Goal: Transaction & Acquisition: Obtain resource

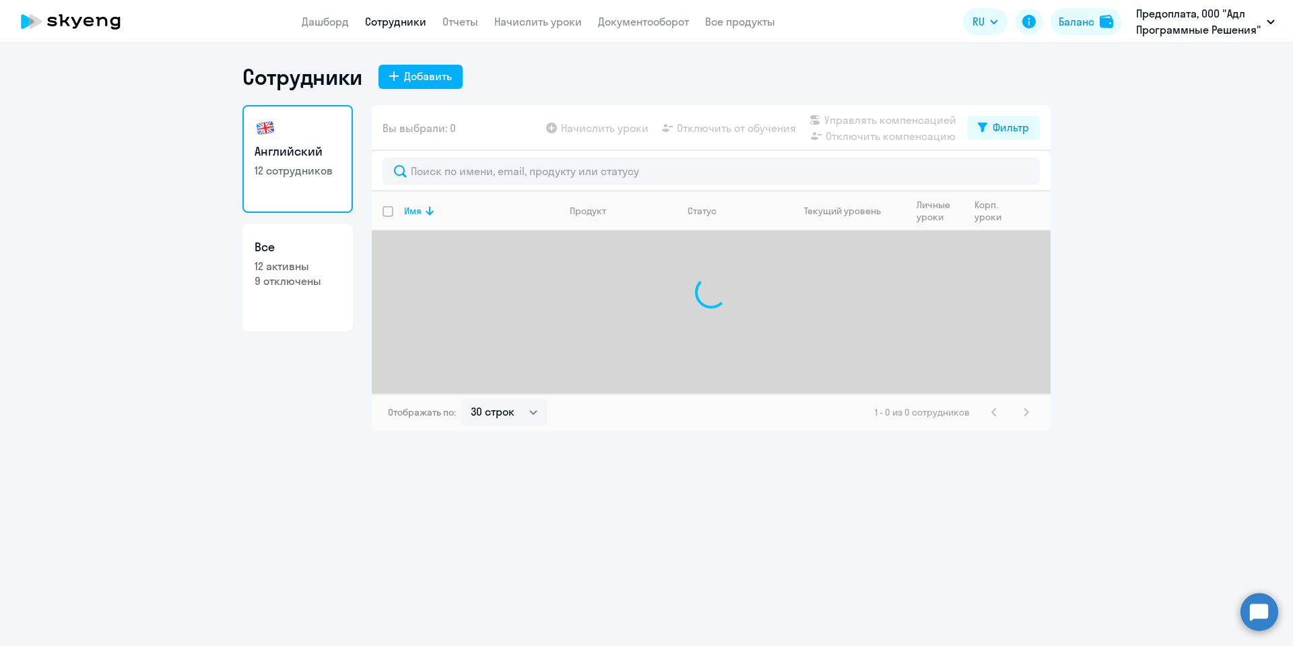
select select "30"
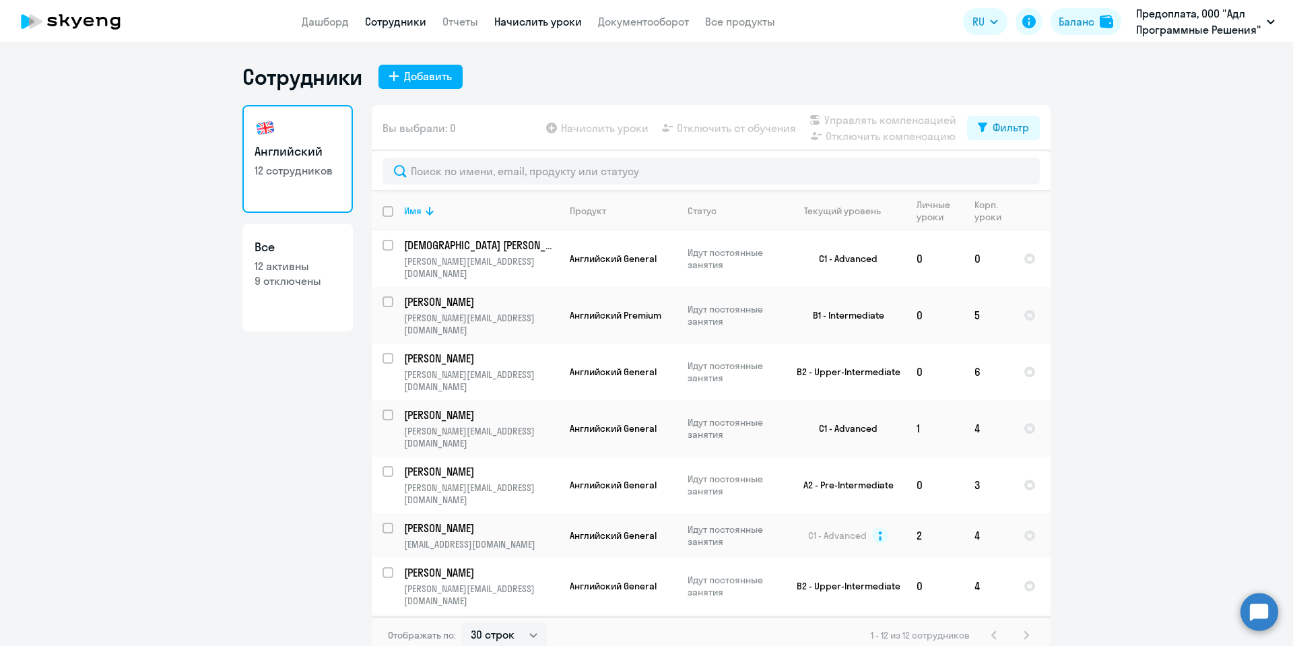
click at [526, 20] on link "Начислить уроки" at bounding box center [538, 21] width 88 height 13
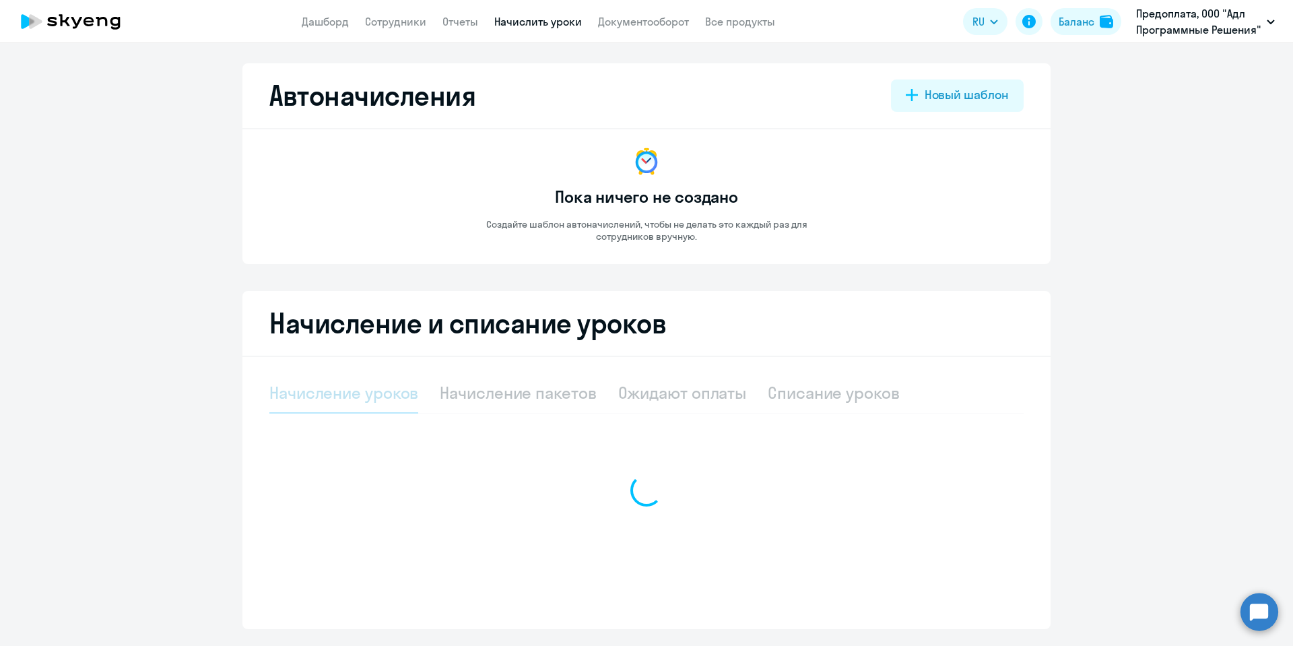
select select "10"
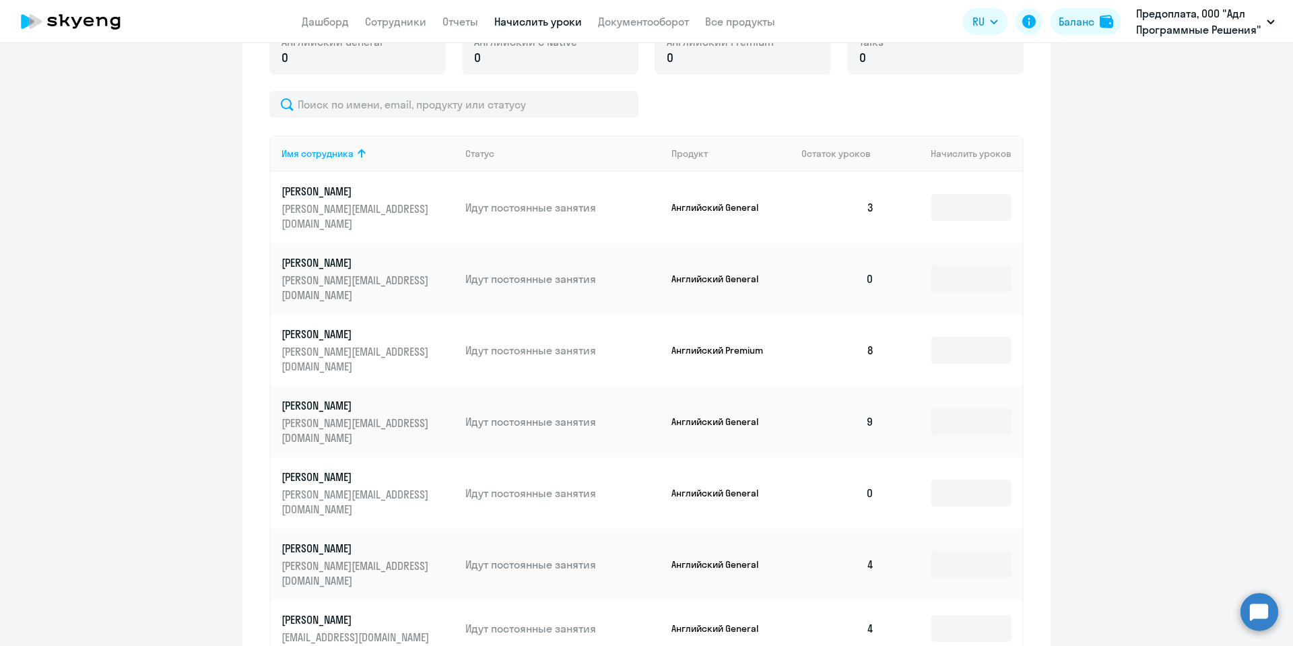
scroll to position [323, 0]
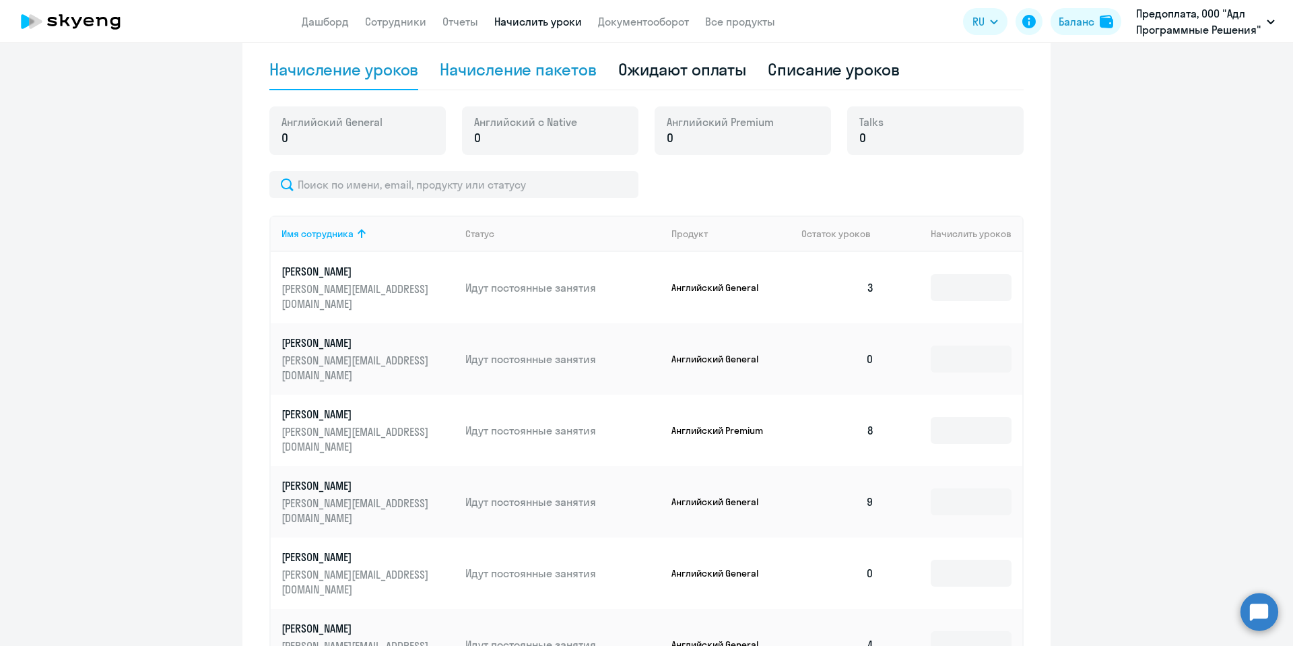
click at [503, 81] on div "Начисление пакетов" at bounding box center [518, 70] width 156 height 40
select select "10"
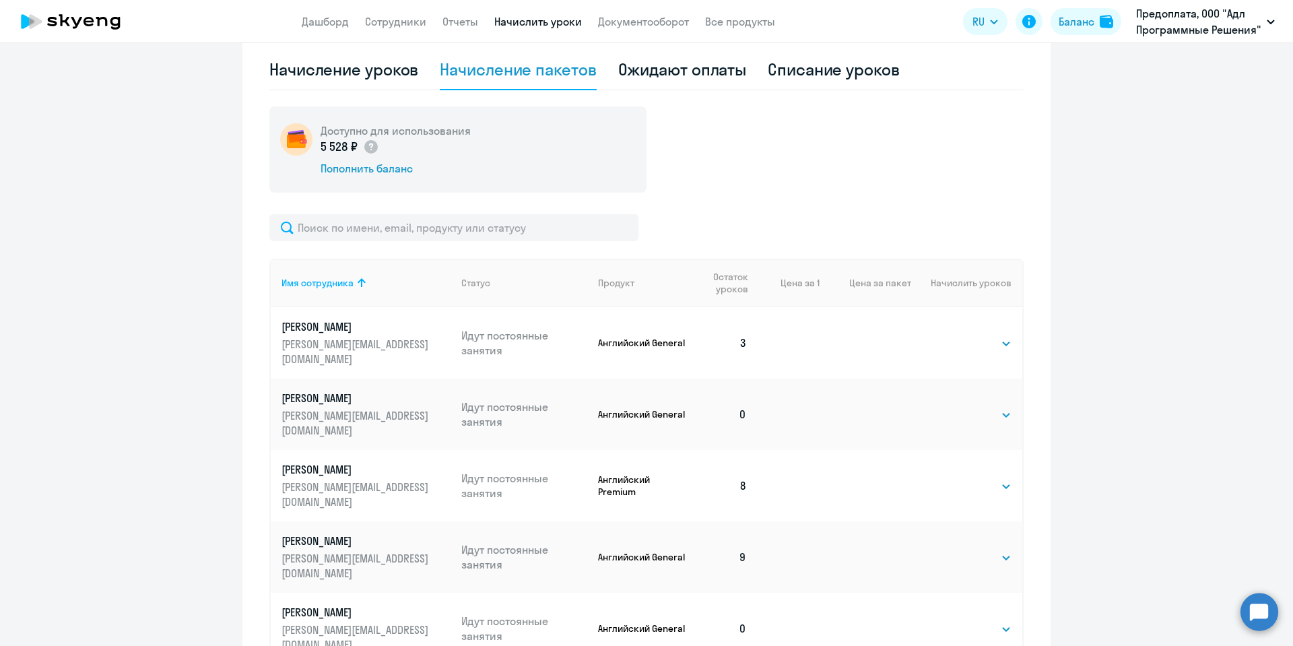
scroll to position [404, 0]
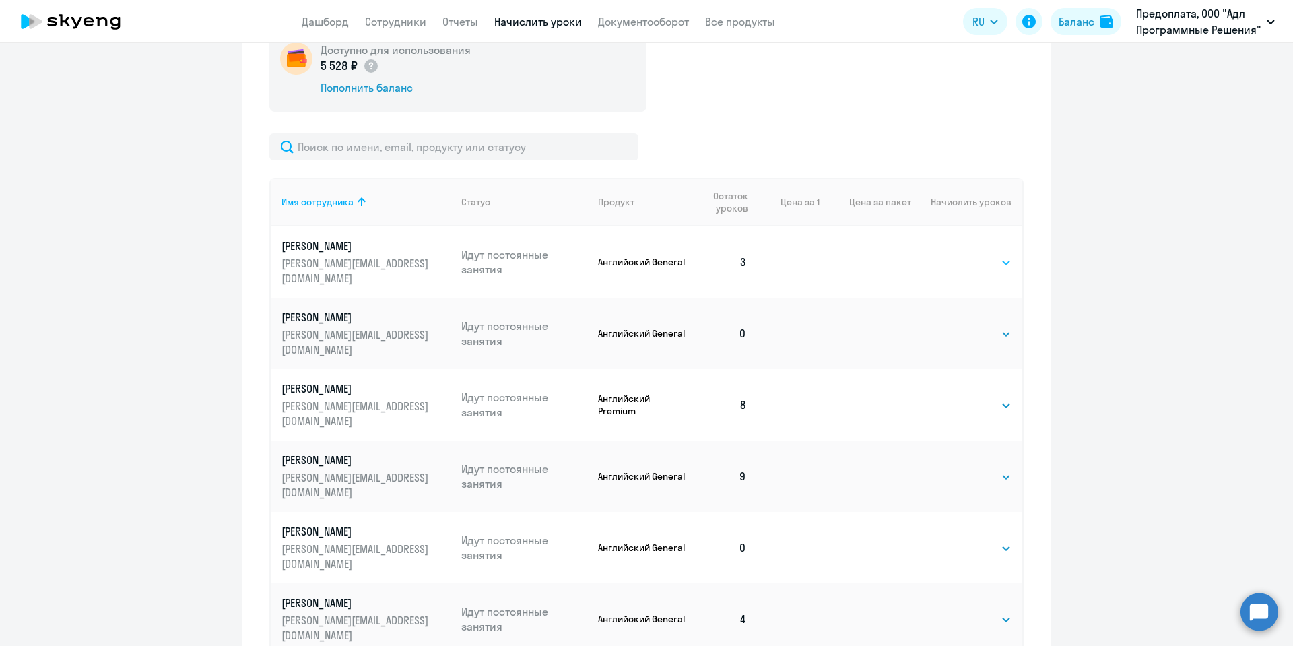
select select "4"
click at [956, 254] on select "Выбрать 4 8 16 32 64 96 128" at bounding box center [983, 262] width 55 height 16
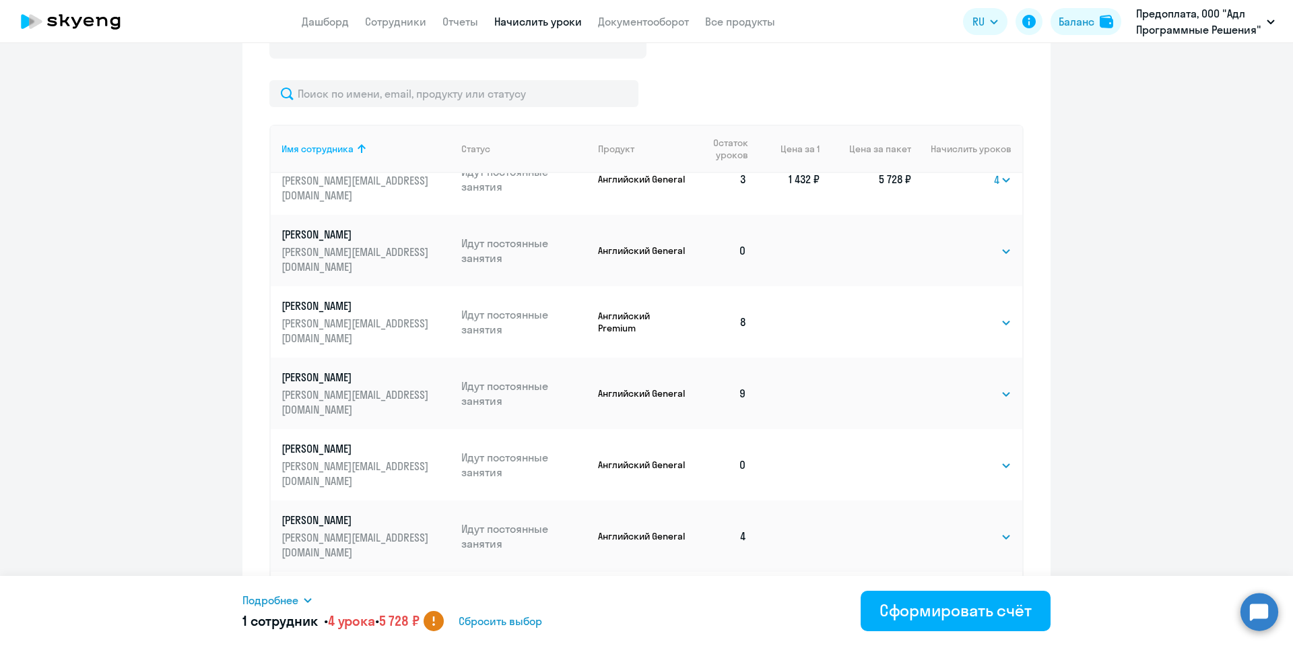
scroll to position [485, 0]
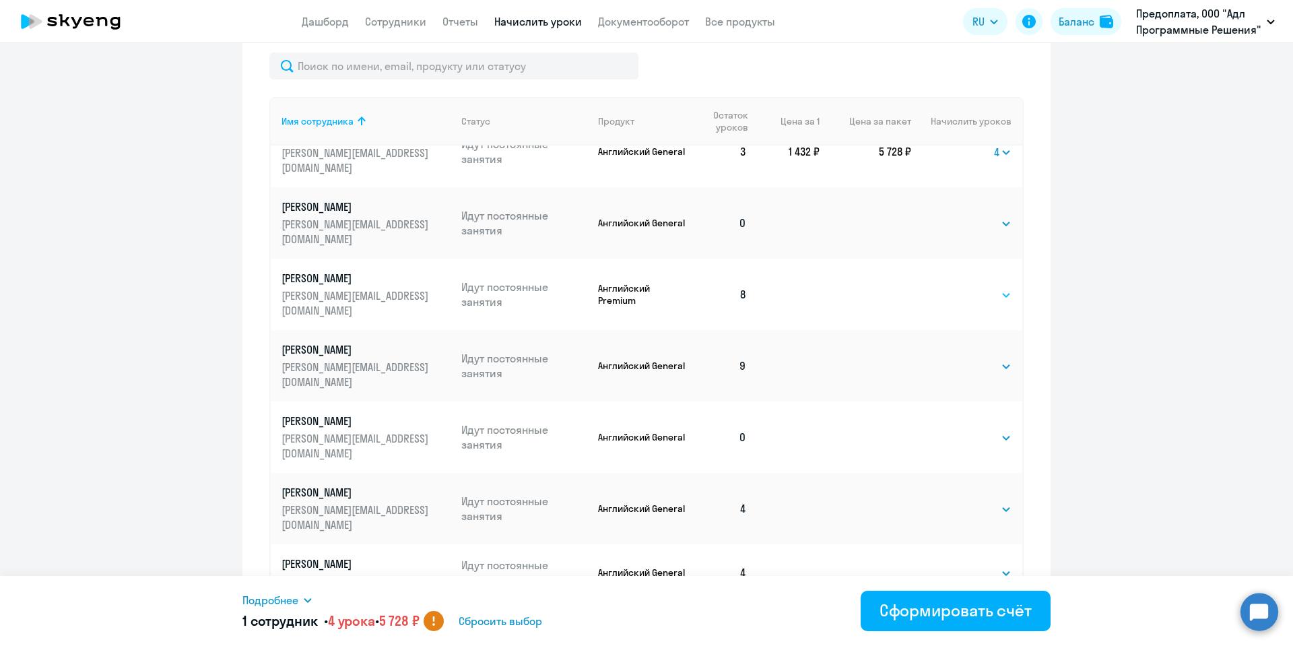
select select "8"
click at [956, 287] on select "Выбрать 4 8 16 32 64 96 128" at bounding box center [983, 295] width 55 height 16
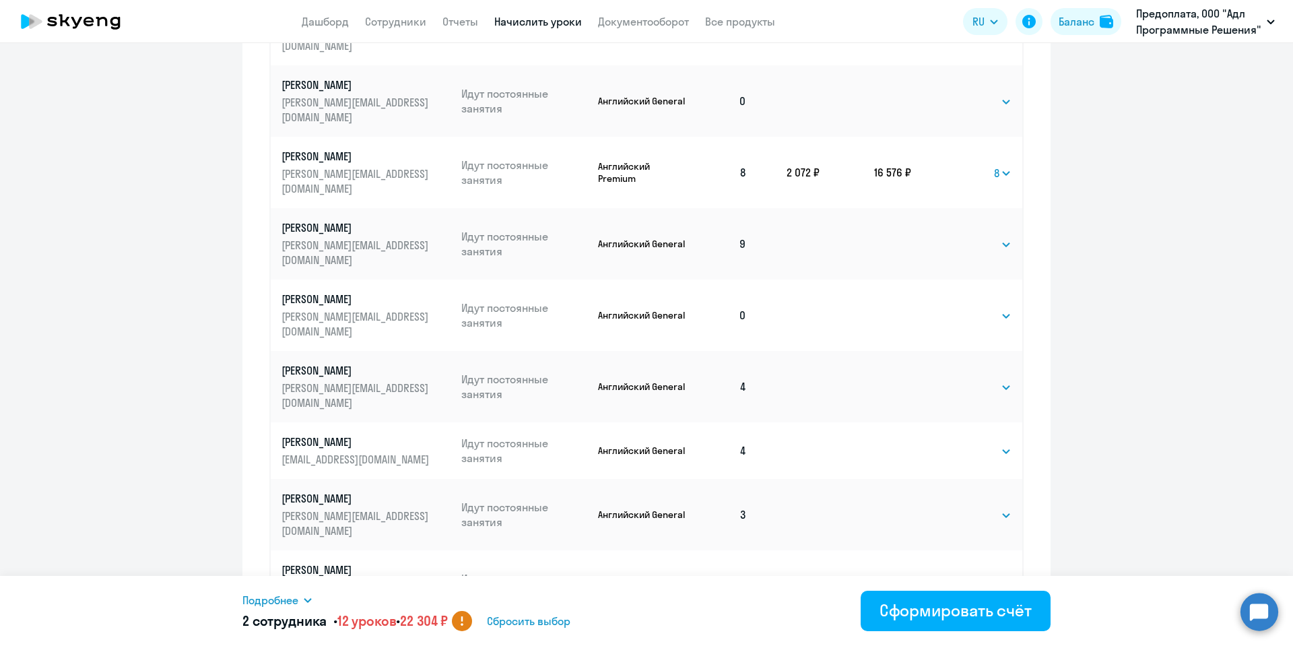
scroll to position [646, 0]
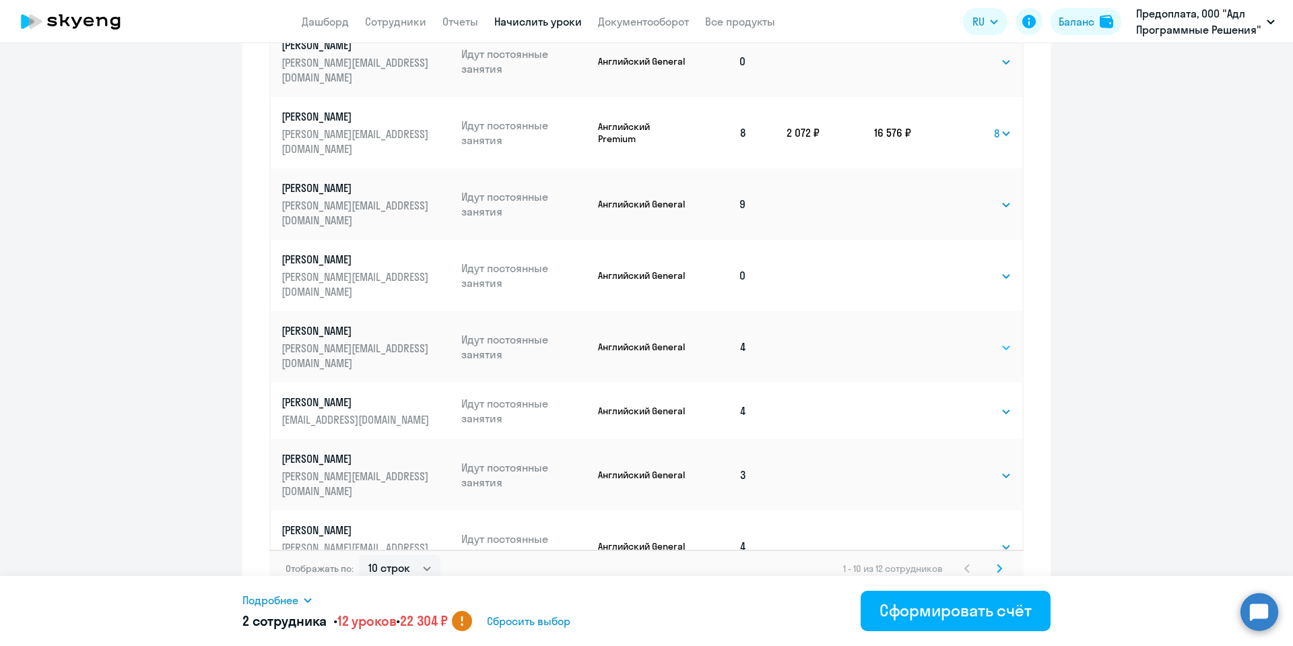
select select "4"
click at [956, 339] on select "Выбрать 4 8 16 32 64 96 128" at bounding box center [983, 347] width 55 height 16
select select "4"
click at [956, 403] on select "Выбрать 4 8 16 32 64 96 128" at bounding box center [983, 411] width 55 height 16
click at [959, 439] on td "Выбрать 4 8 16 32 64 96 128 Выбрать" at bounding box center [966, 474] width 111 height 71
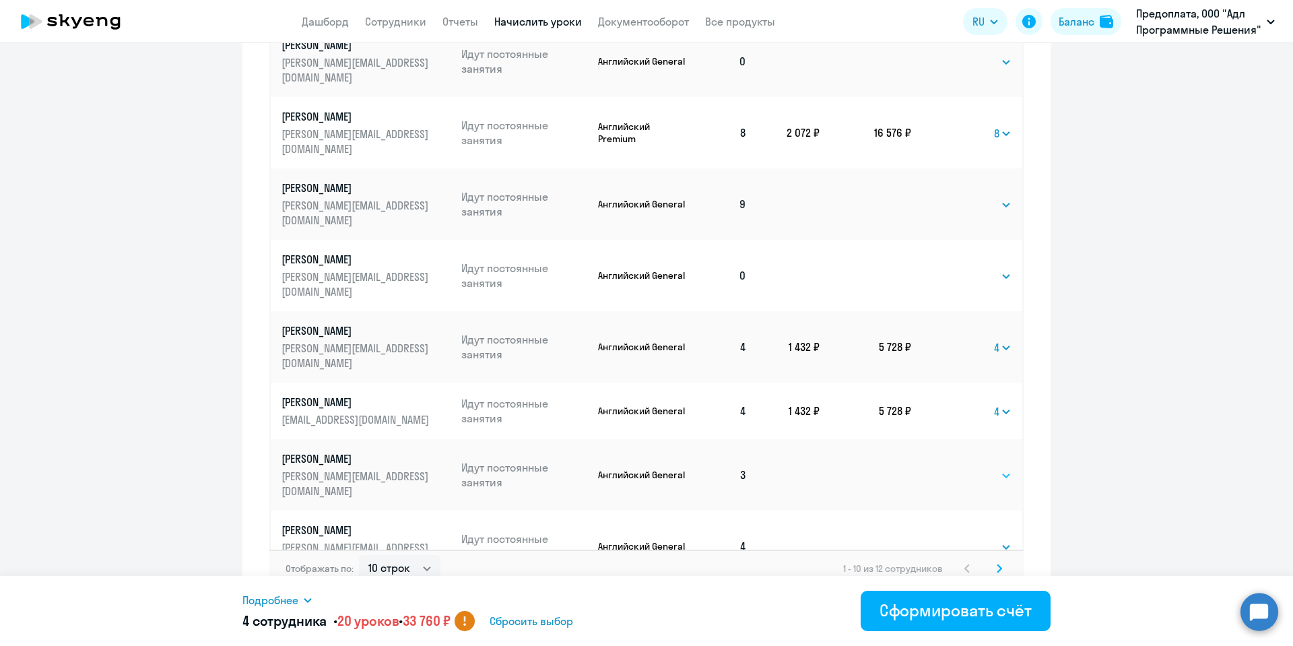
select select "4"
click at [956, 467] on select "Выбрать 4 8 16 32 64 96 128" at bounding box center [983, 475] width 55 height 16
click at [961, 510] on td "Выбрать 4 8 16 32 64 96 128 Выбрать" at bounding box center [966, 545] width 111 height 71
select select "4"
click at [956, 539] on select "Выбрать 4 8 16 32 64 96 128" at bounding box center [983, 547] width 55 height 16
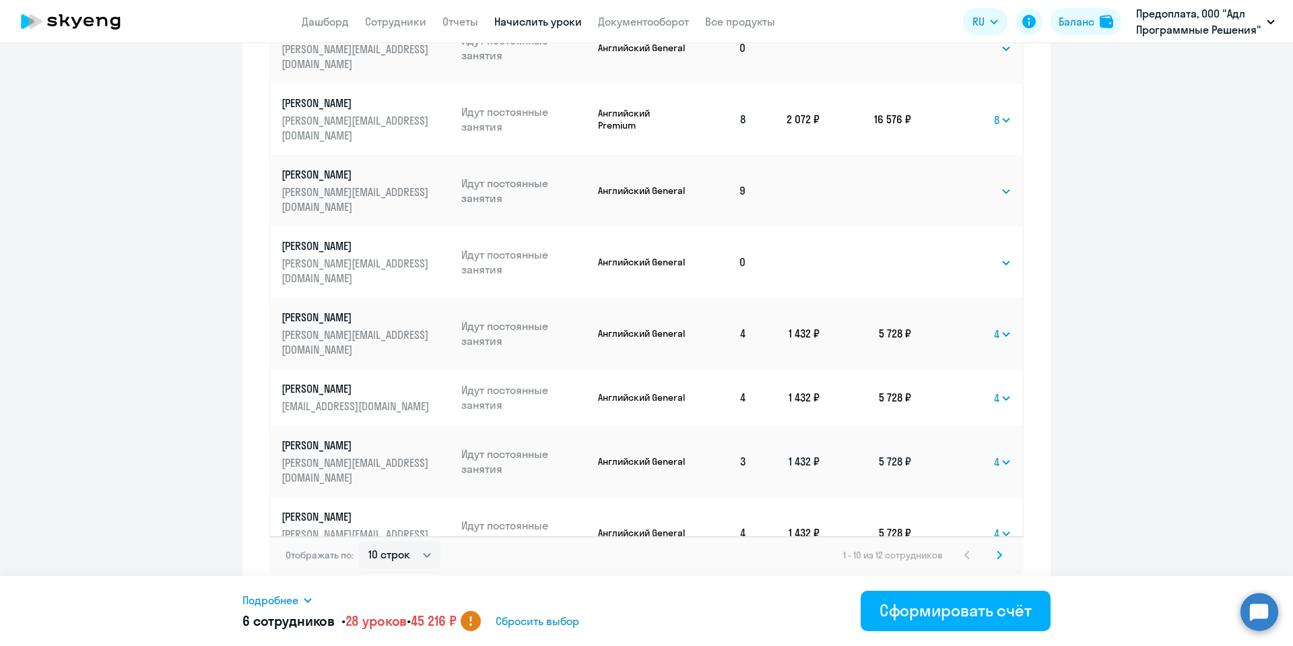
scroll to position [663, 0]
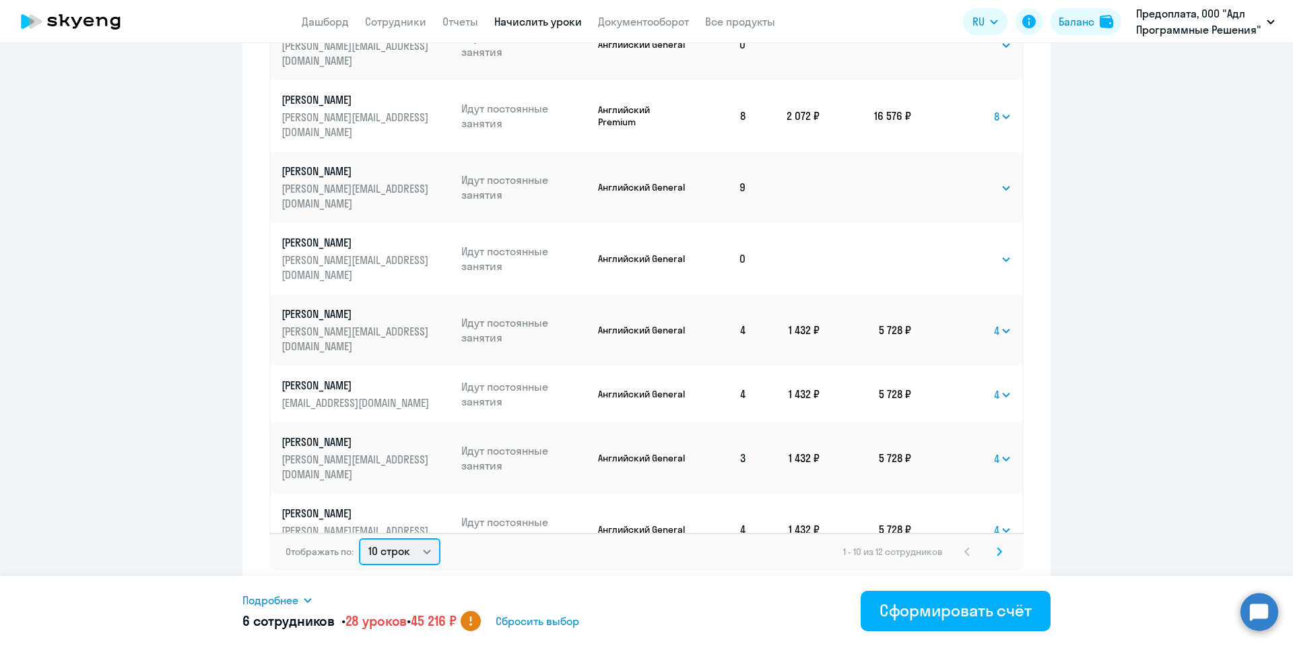
select select "50"
click at [359, 538] on select "10 строк 30 строк 50 строк" at bounding box center [399, 551] width 81 height 27
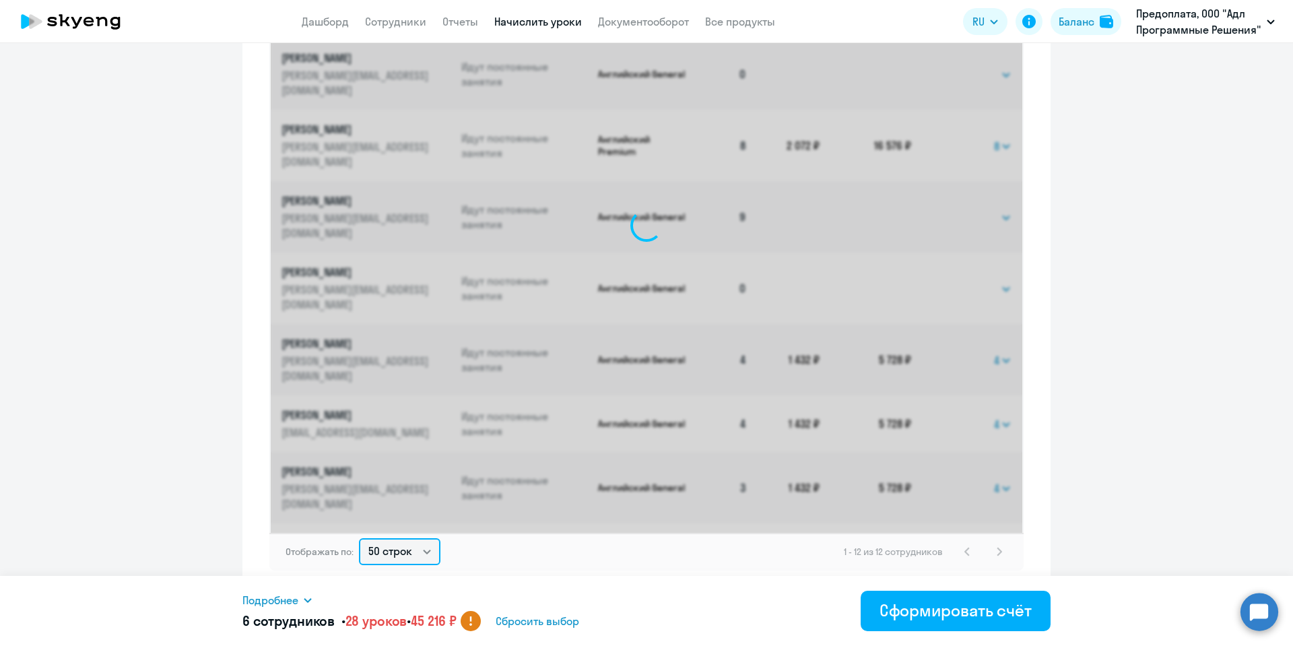
select select "4"
select select "8"
select select "4"
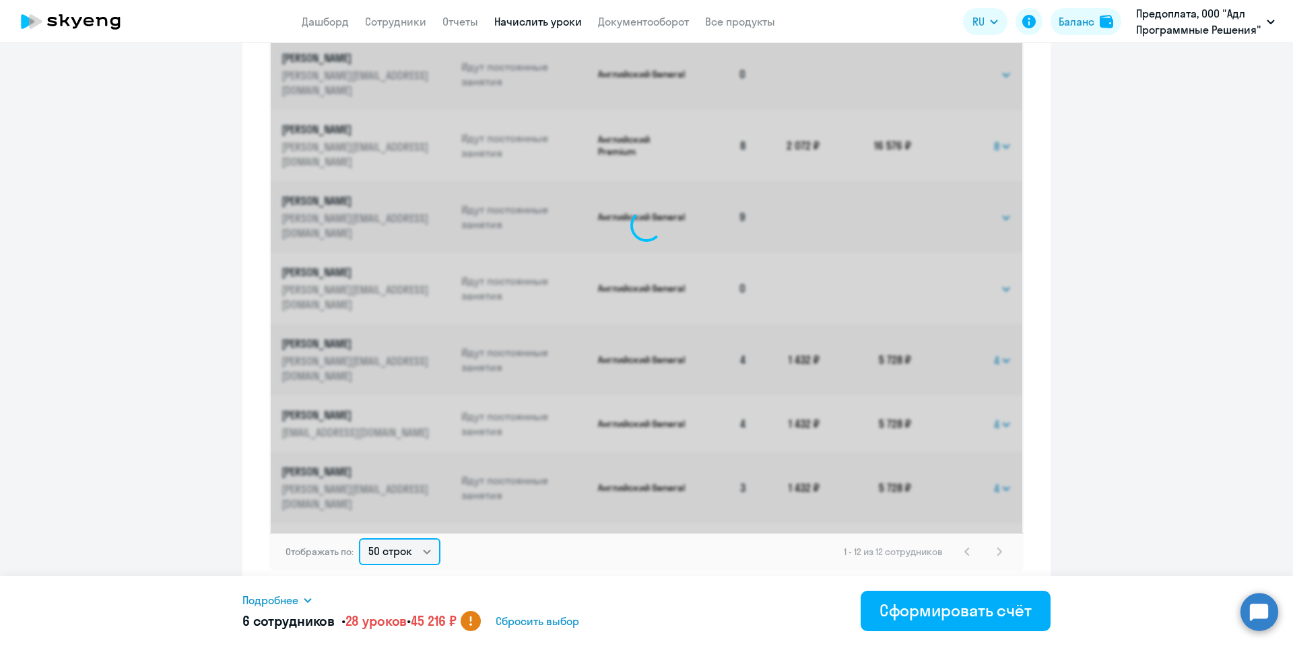
select select "4"
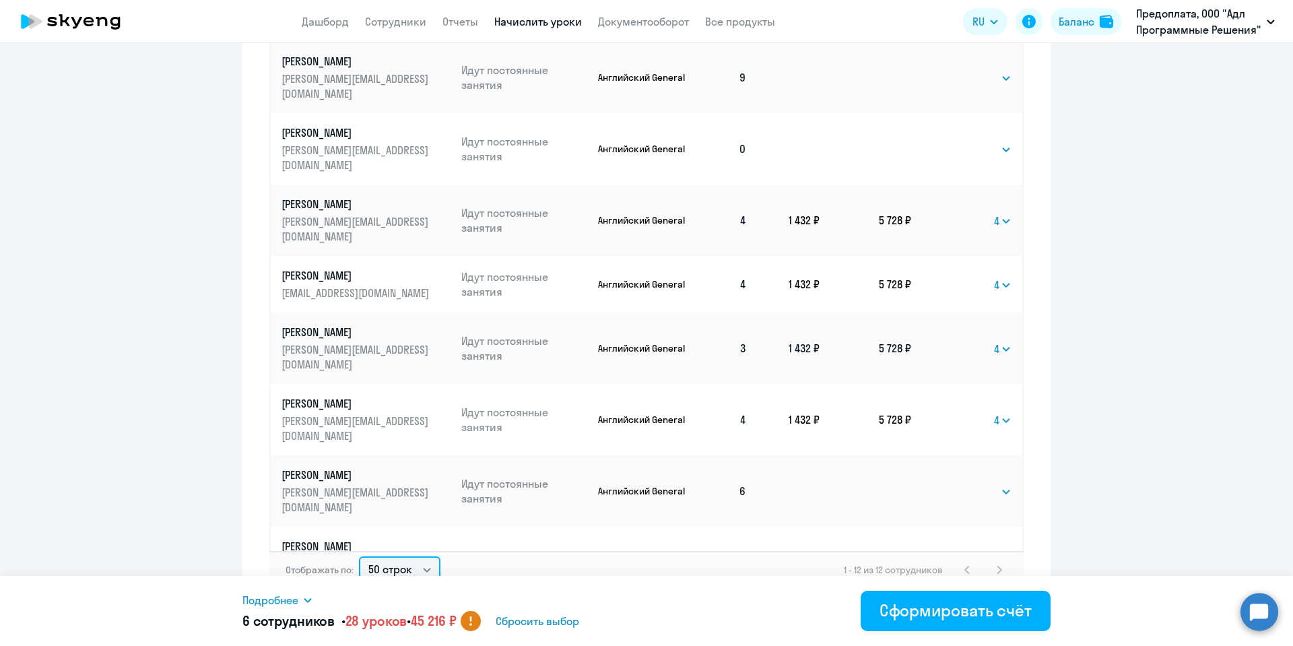
scroll to position [663, 0]
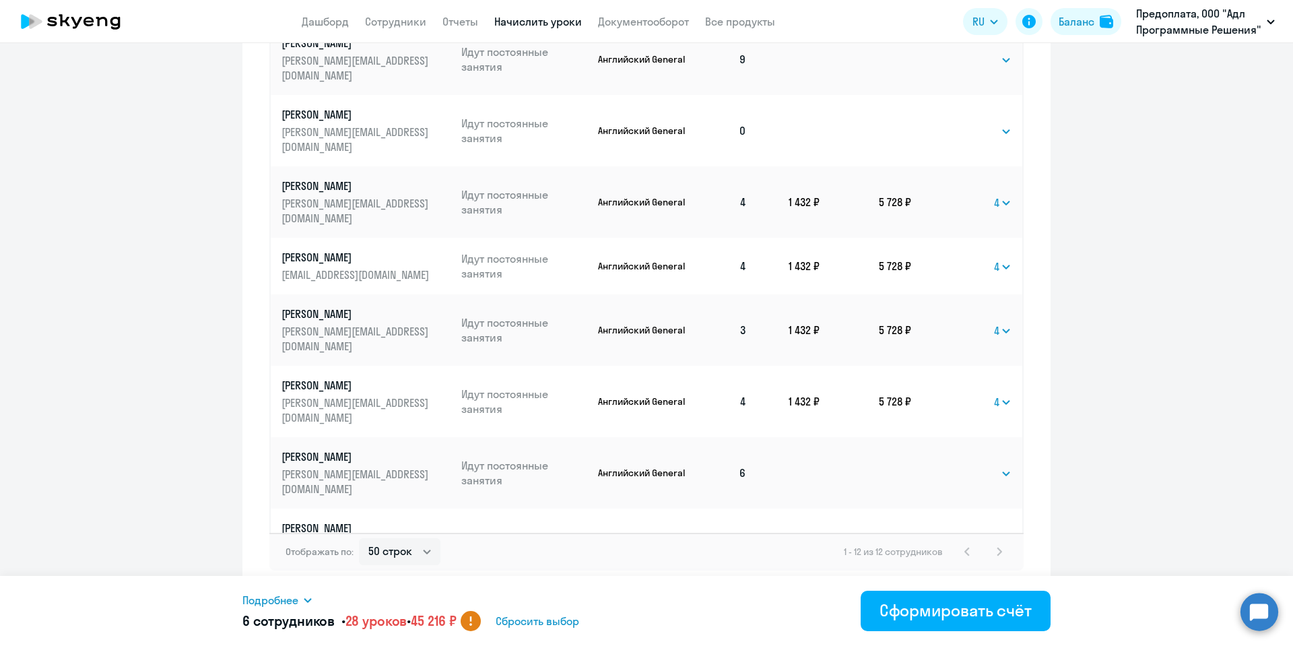
select select "4"
click at [956, 537] on select "Выбрать 4 8 16 32 64 96 128" at bounding box center [983, 545] width 55 height 16
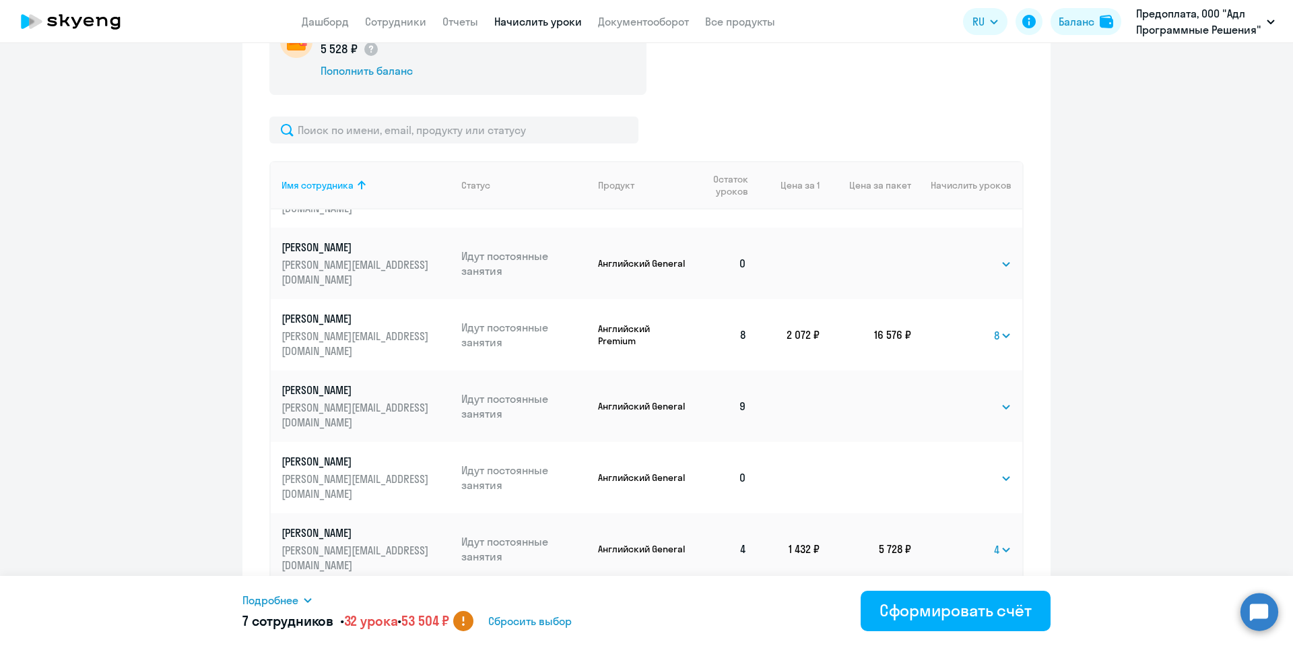
scroll to position [81, 0]
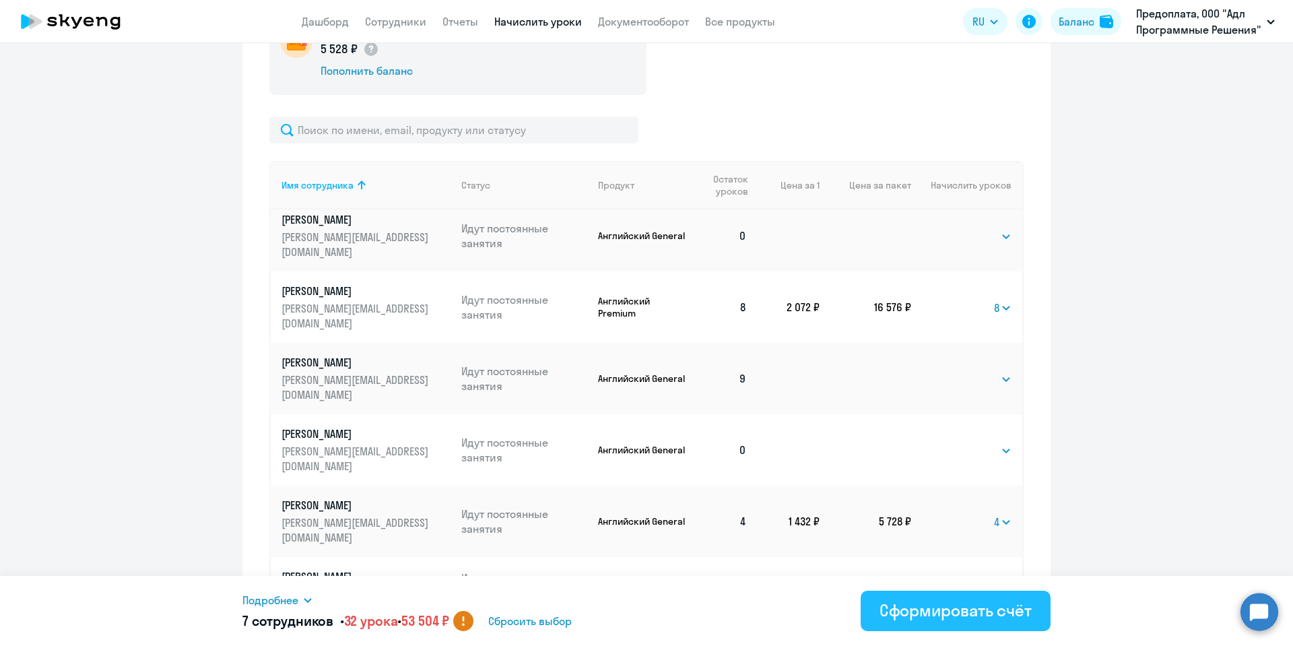
click at [916, 609] on div "Сформировать счёт" at bounding box center [955, 610] width 152 height 22
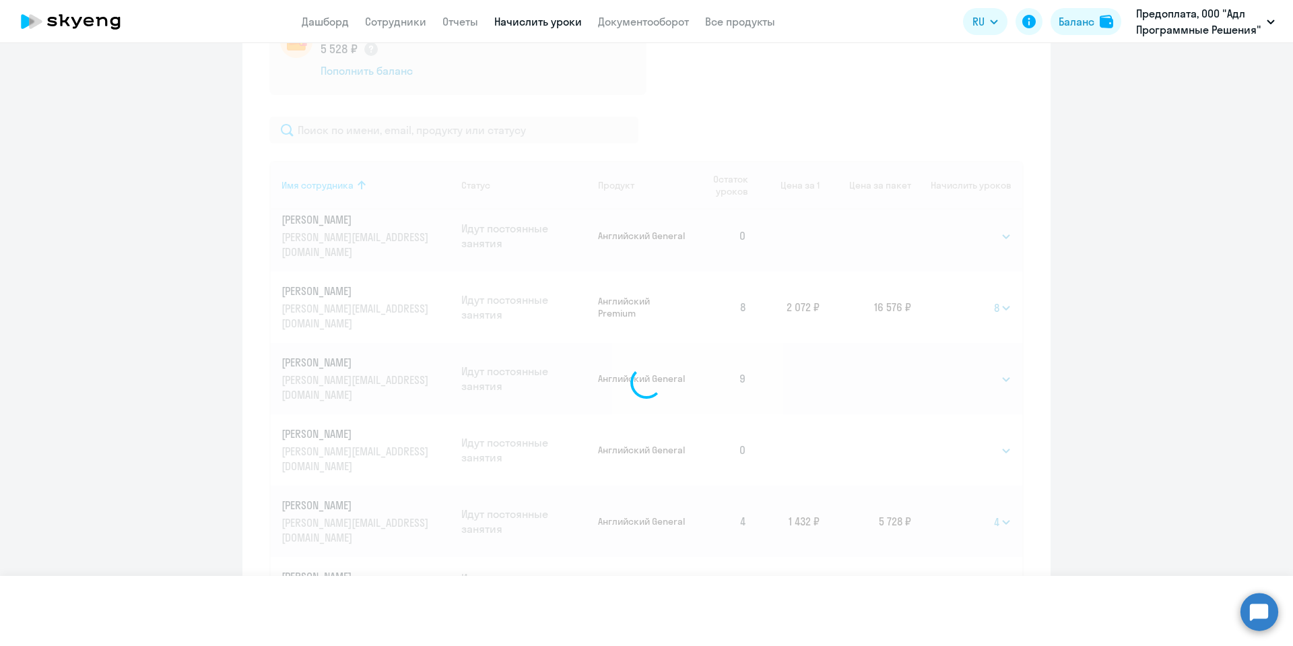
select select
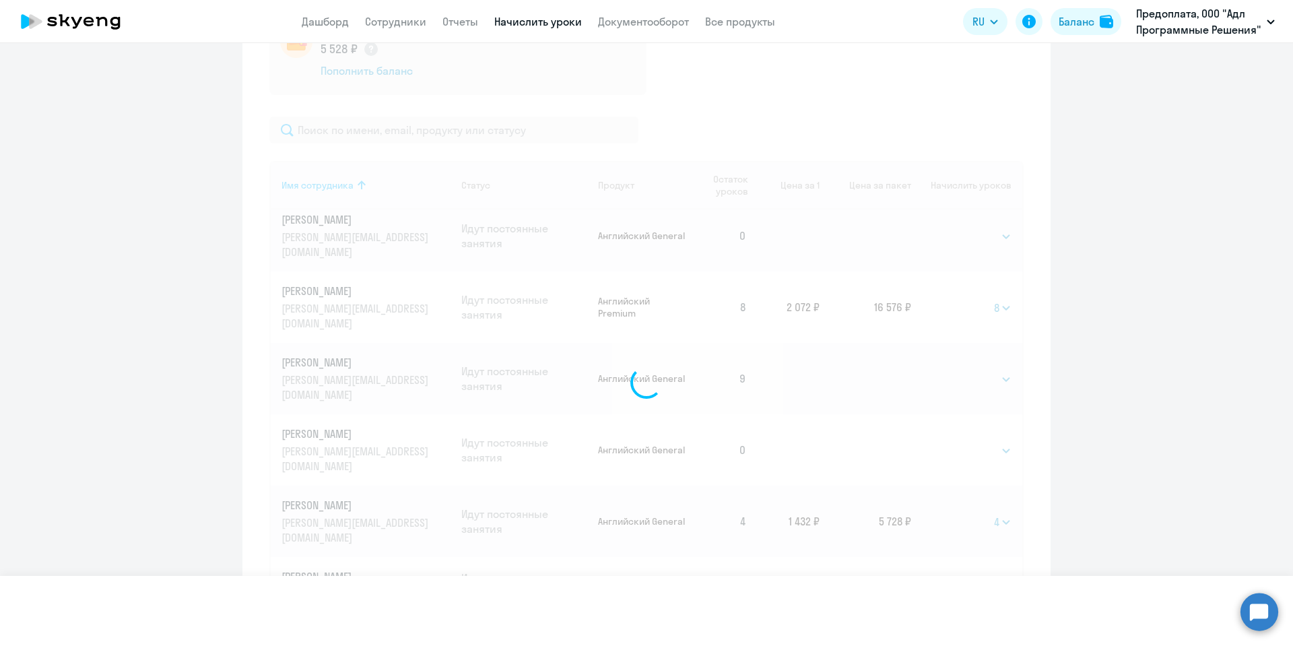
select select
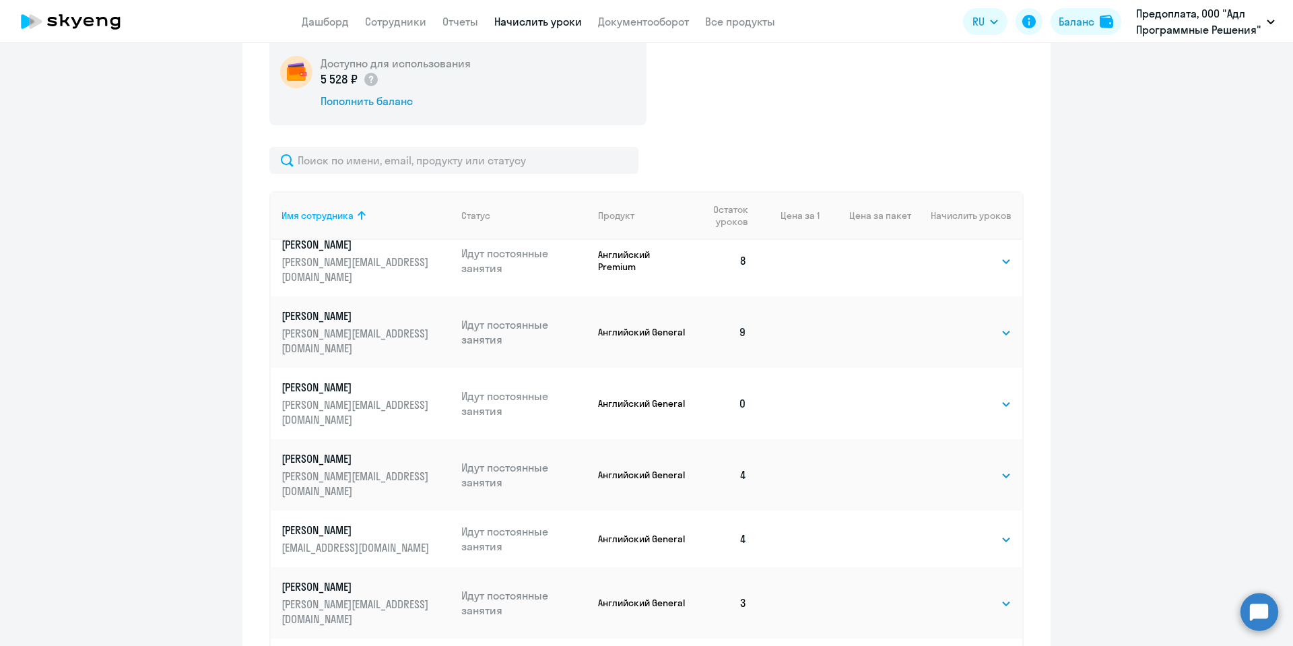
scroll to position [17, 0]
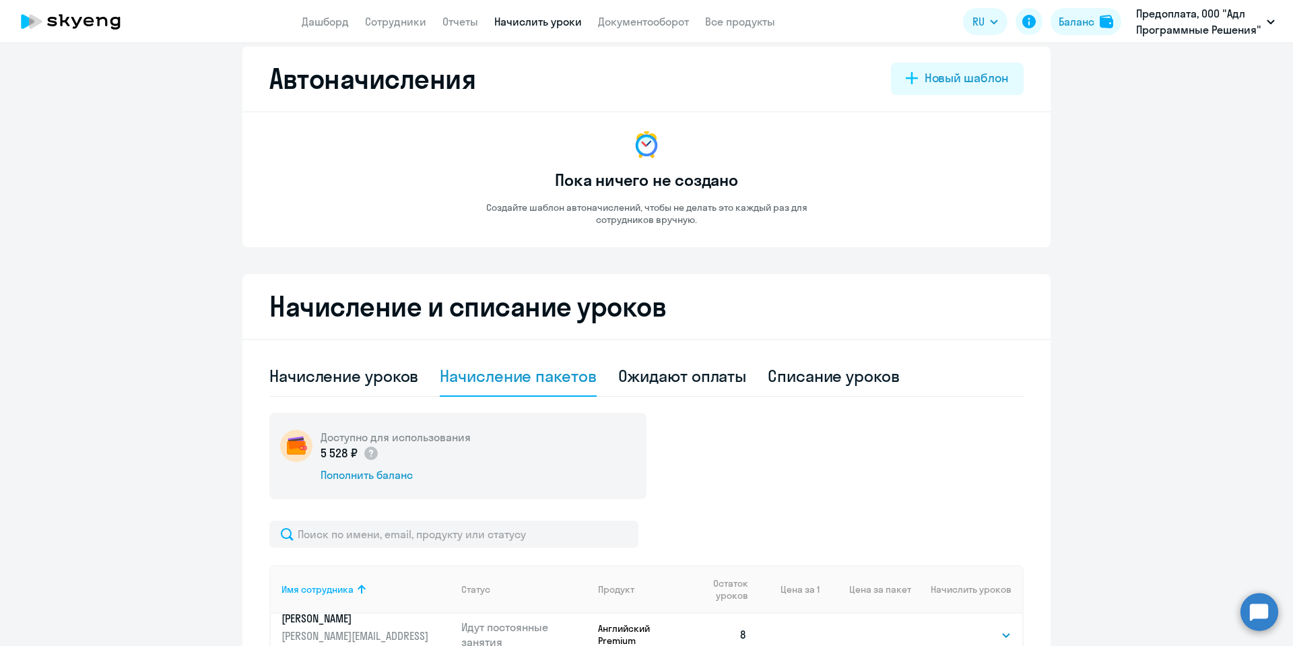
click at [199, 244] on ng-component "Автоначисления Новый шаблон Пока ничего не создано Создайте шаблон автоначислен…" at bounding box center [646, 642] width 1293 height 1192
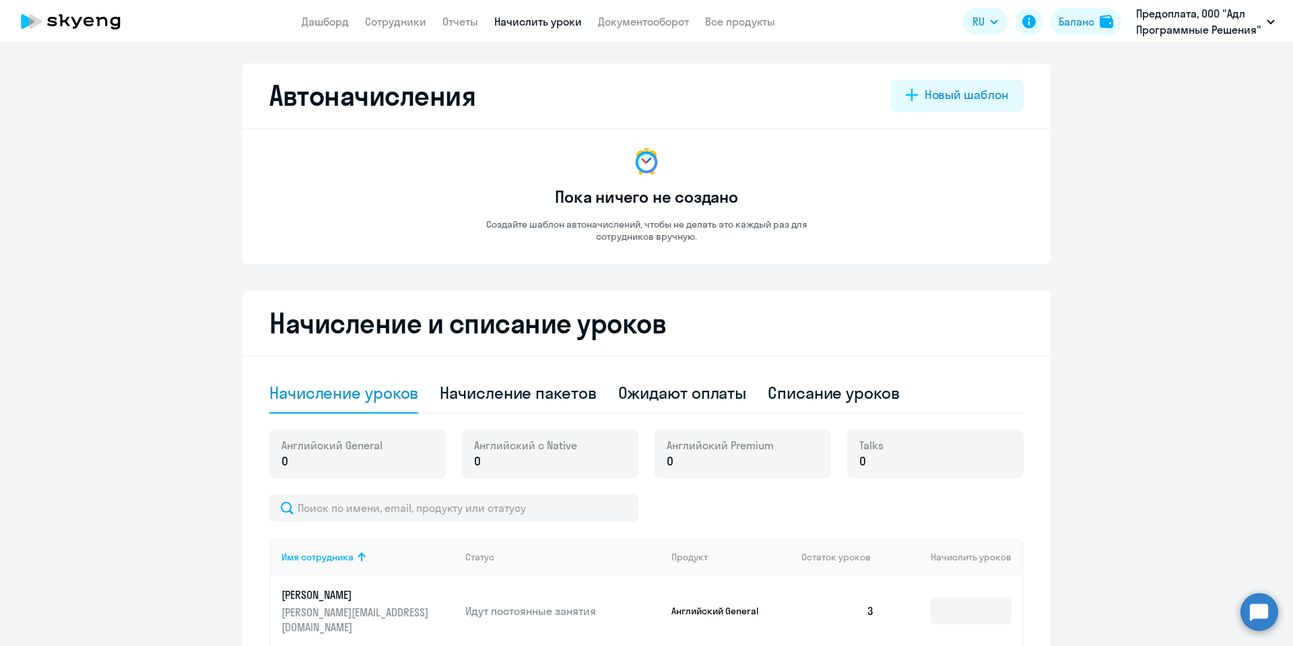
select select "10"
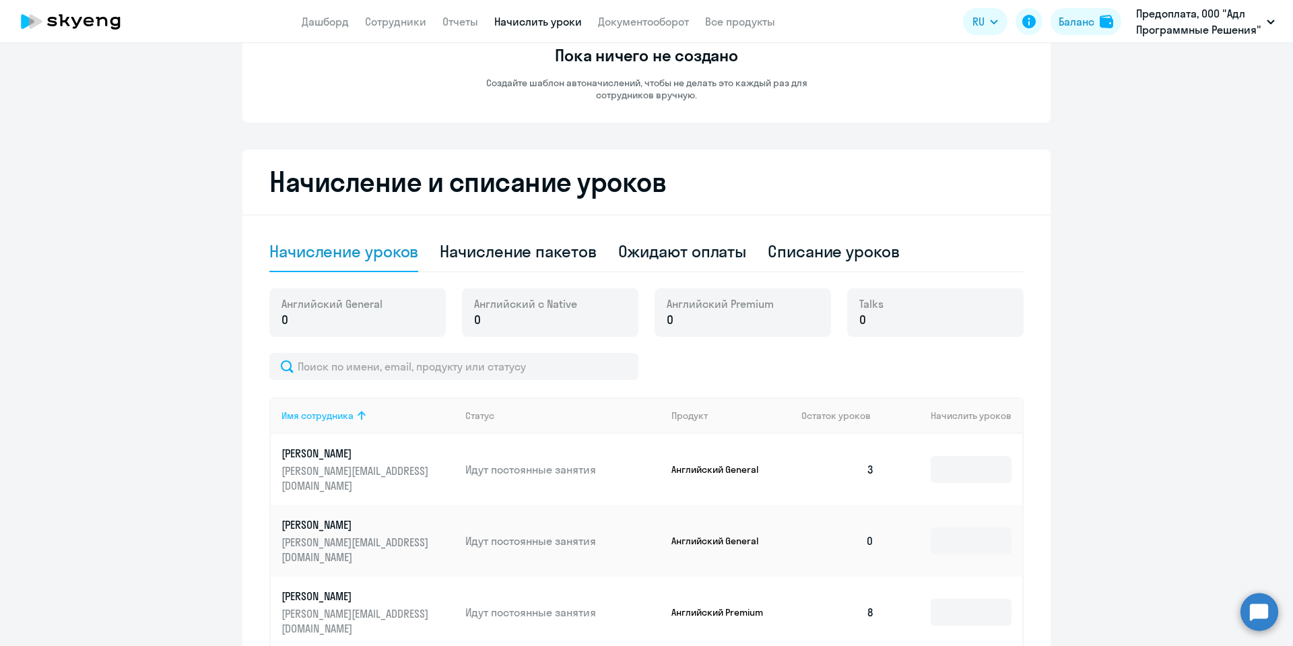
scroll to position [323, 0]
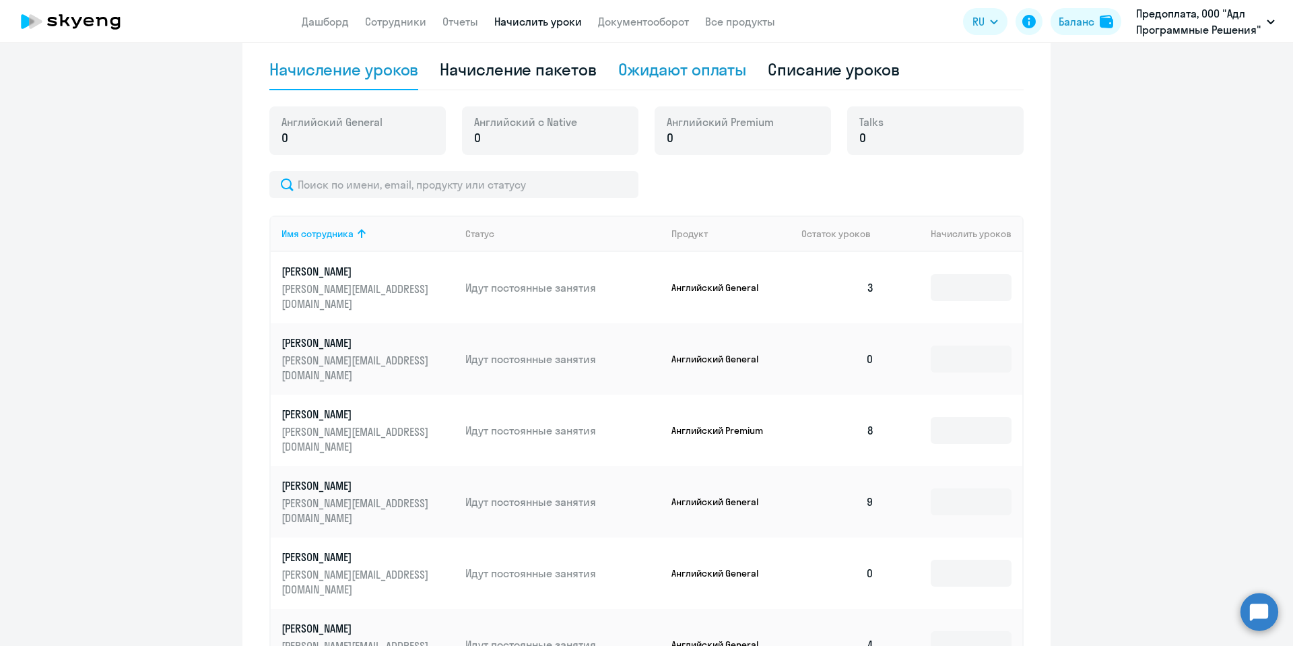
click at [677, 67] on div "Ожидают оплаты" at bounding box center [682, 70] width 129 height 22
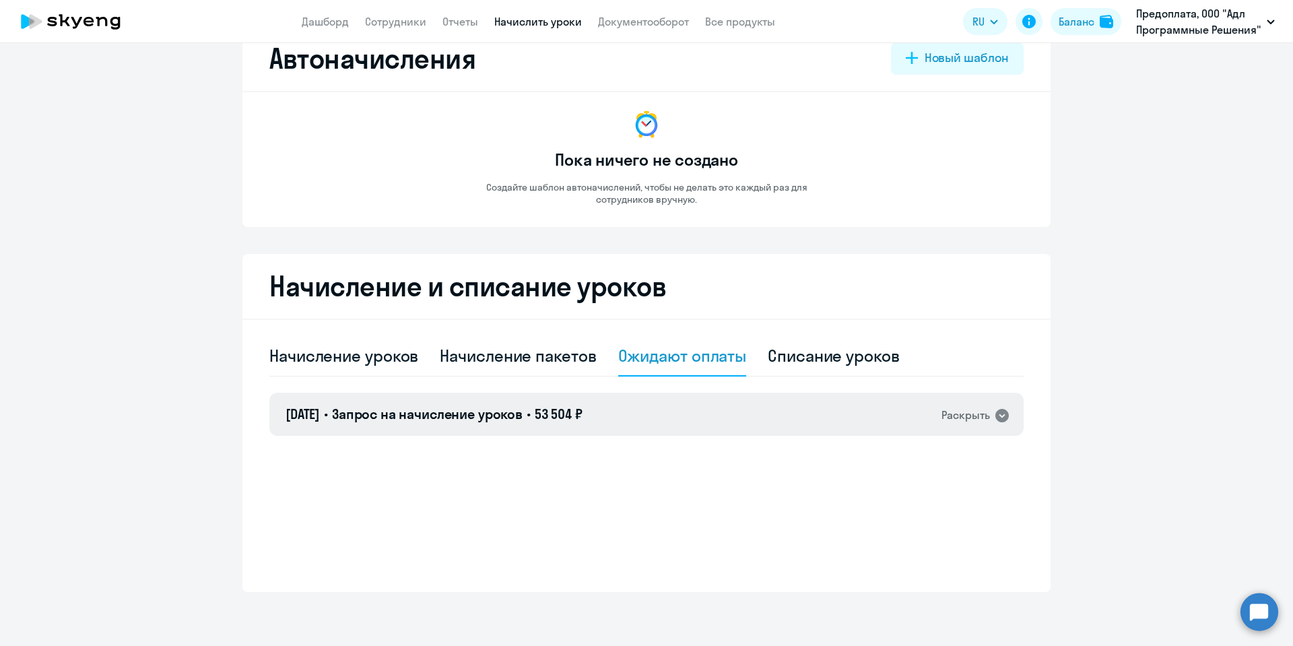
click at [706, 412] on div "[DATE] • Запрос на начисление уроков • 53 504 ₽ Раскрыть" at bounding box center [646, 414] width 754 height 43
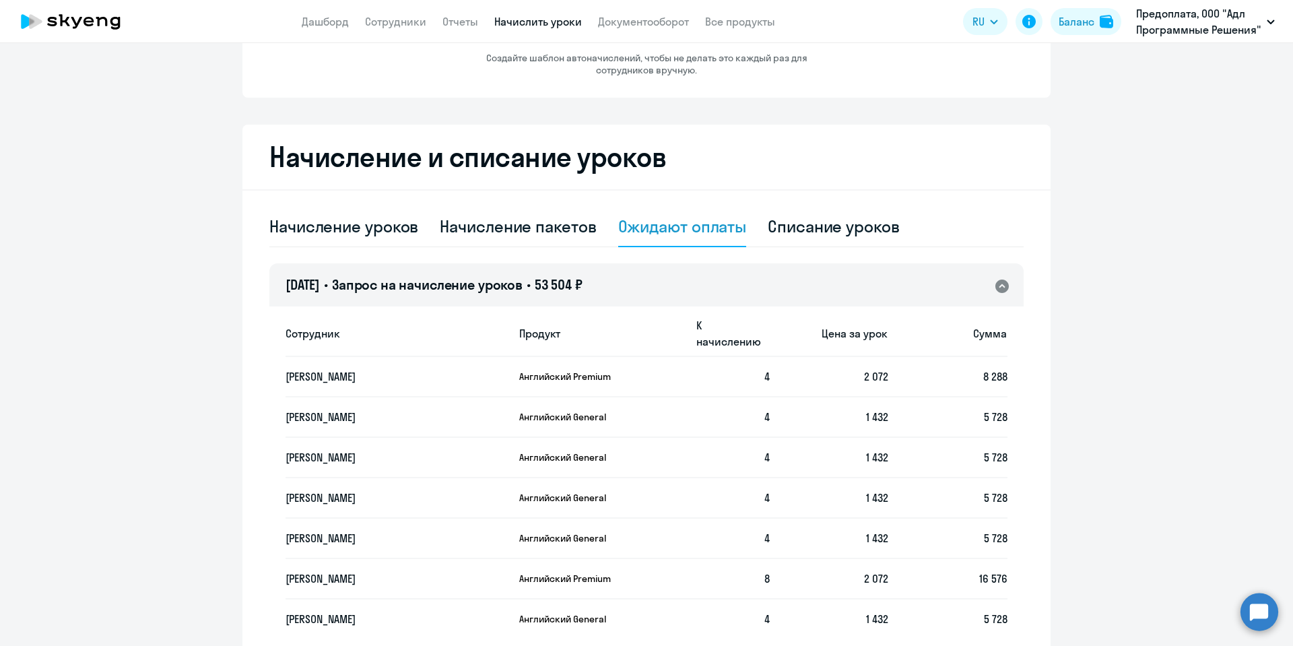
scroll to position [268, 0]
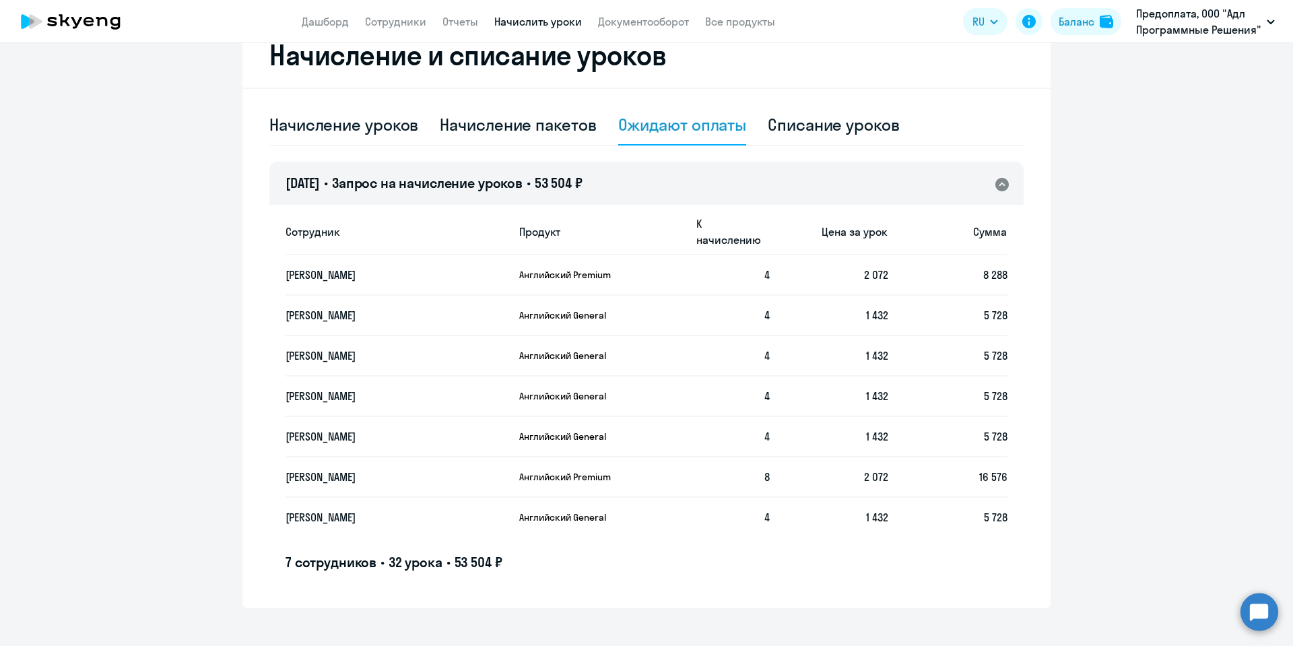
click at [168, 407] on ng-component "Автоначисления Новый шаблон Пока ничего не создано Создайте шаблон автоначислен…" at bounding box center [646, 201] width 1293 height 813
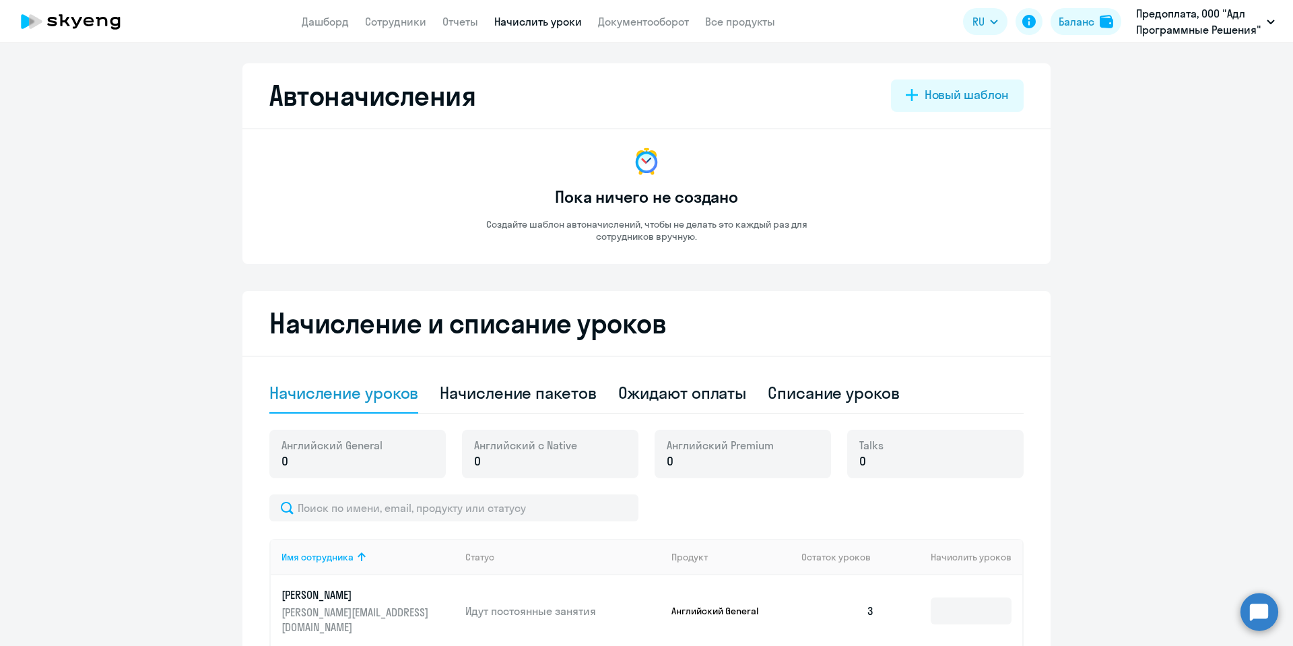
select select "10"
click at [669, 378] on div "Ожидают оплаты" at bounding box center [682, 393] width 129 height 40
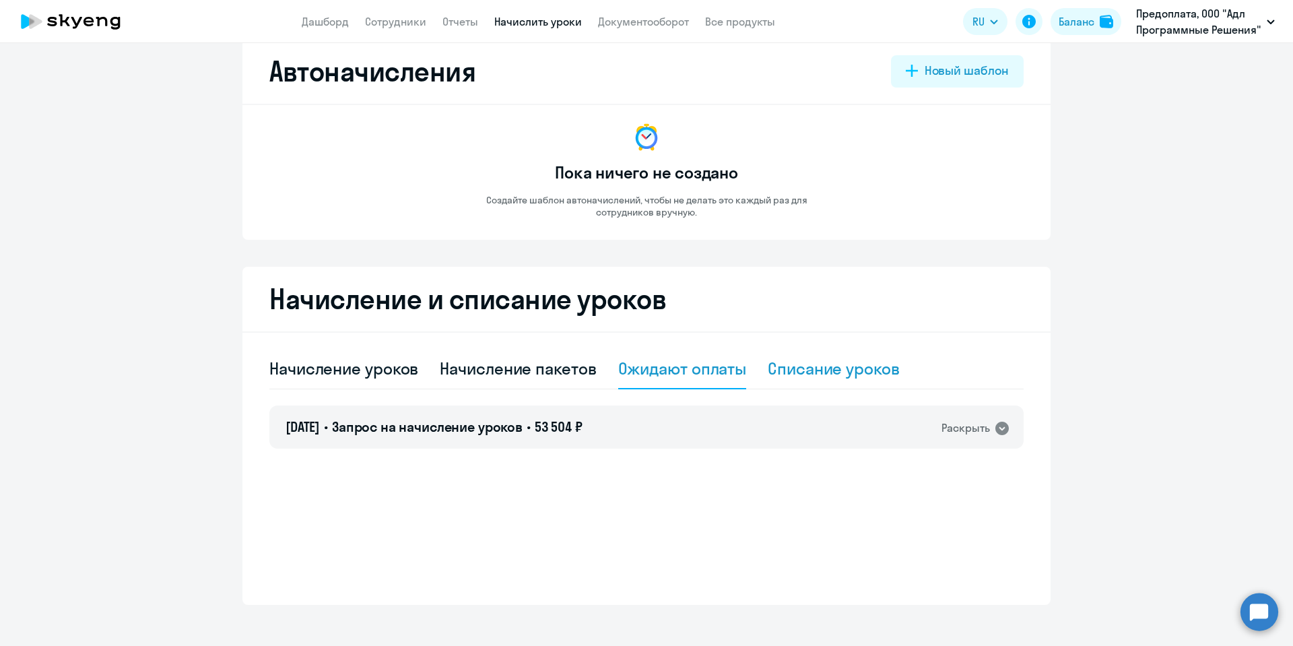
scroll to position [37, 0]
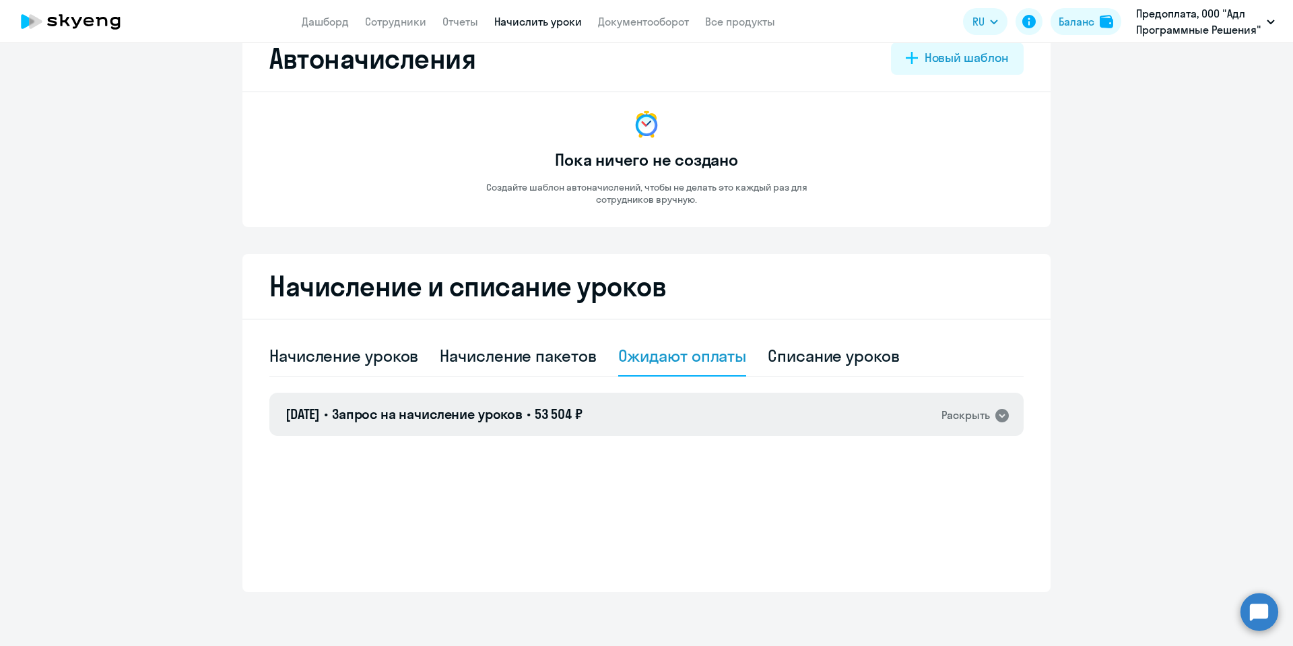
click at [883, 403] on div "02.09.2025 • Запрос на начисление уроков • 53 504 ₽ Раскрыть" at bounding box center [646, 414] width 754 height 43
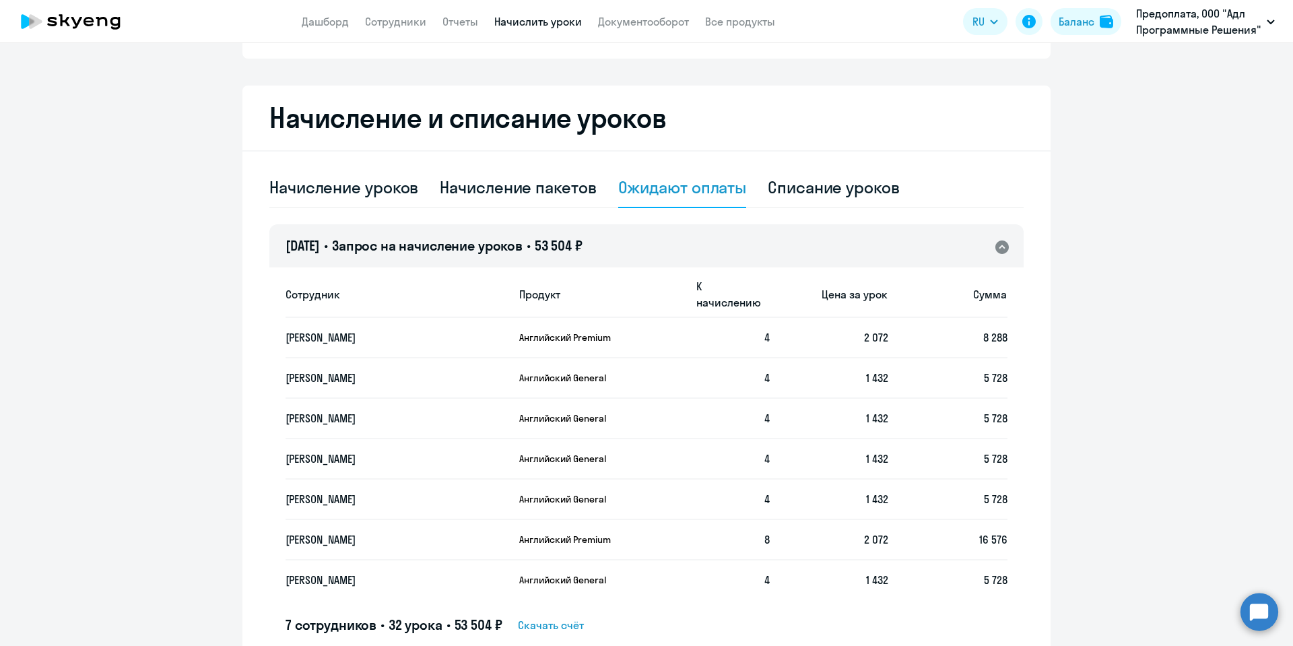
scroll to position [268, 0]
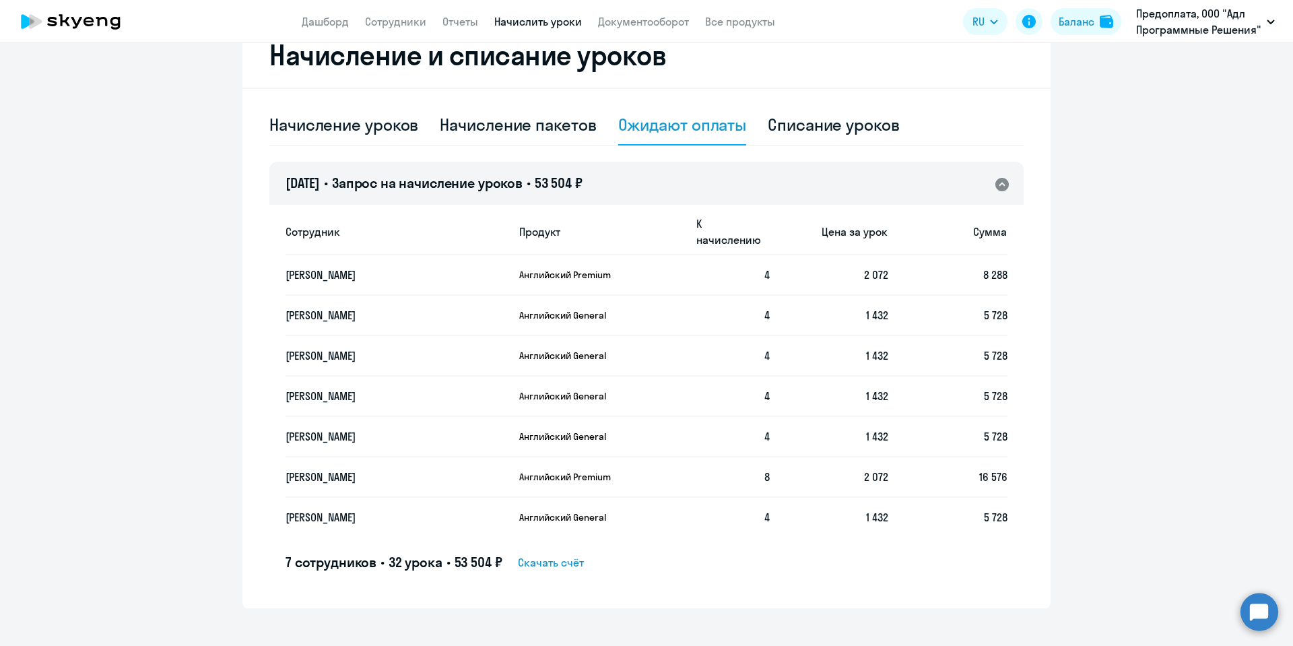
click at [569, 554] on span "Скачать счёт" at bounding box center [551, 562] width 66 height 16
